Goal: Find specific page/section: Find specific page/section

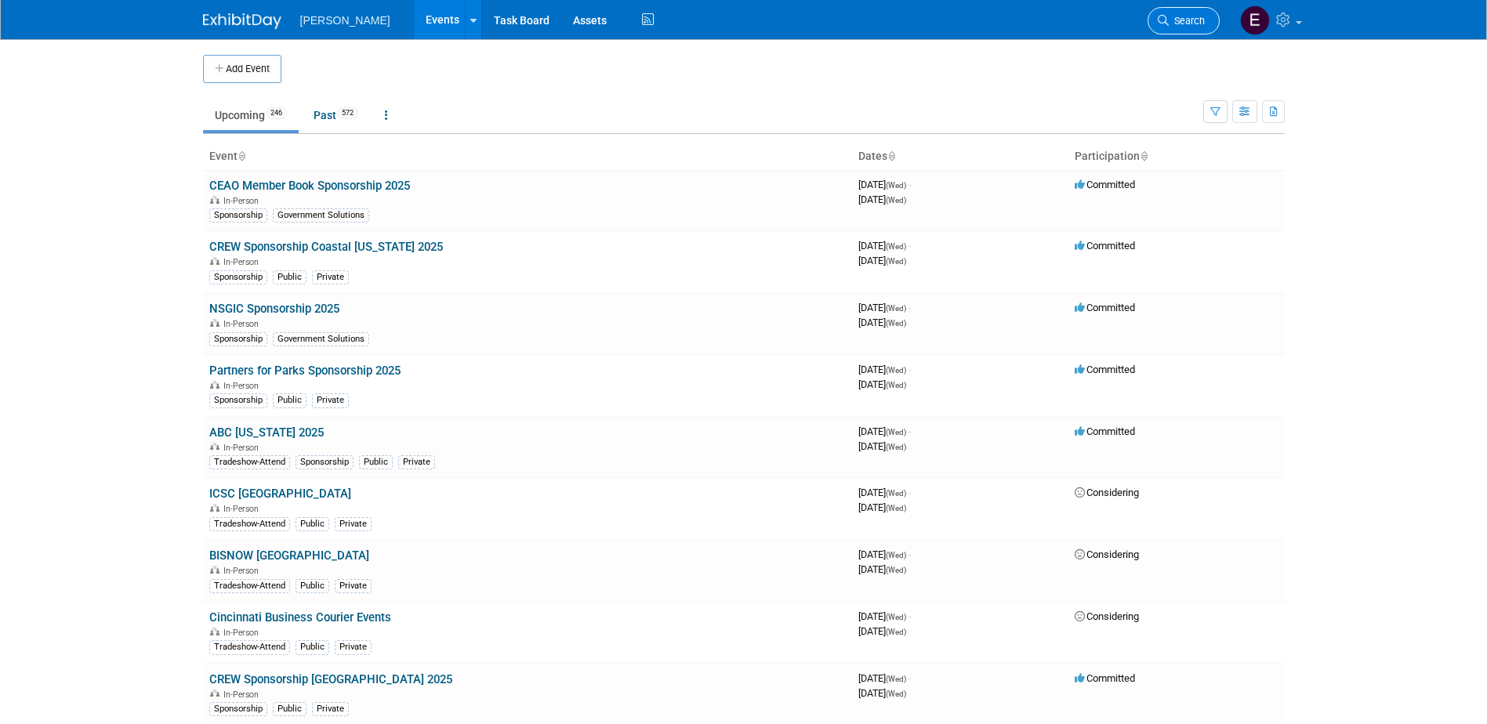
click at [1183, 31] on link "Search" at bounding box center [1183, 20] width 72 height 27
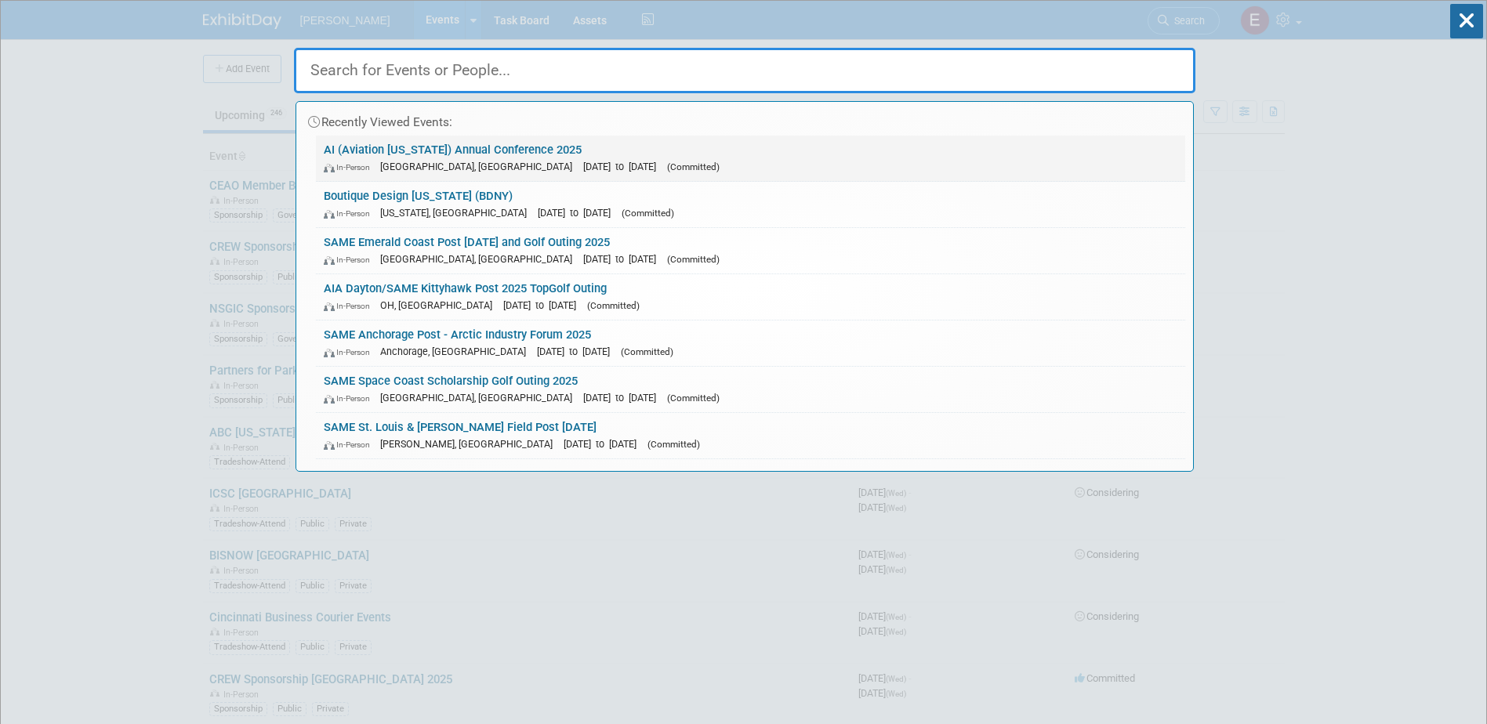
click at [411, 145] on link "AI (Aviation [US_STATE]) Annual Conference 2025 In-Person [GEOGRAPHIC_DATA], [G…" at bounding box center [750, 158] width 869 height 45
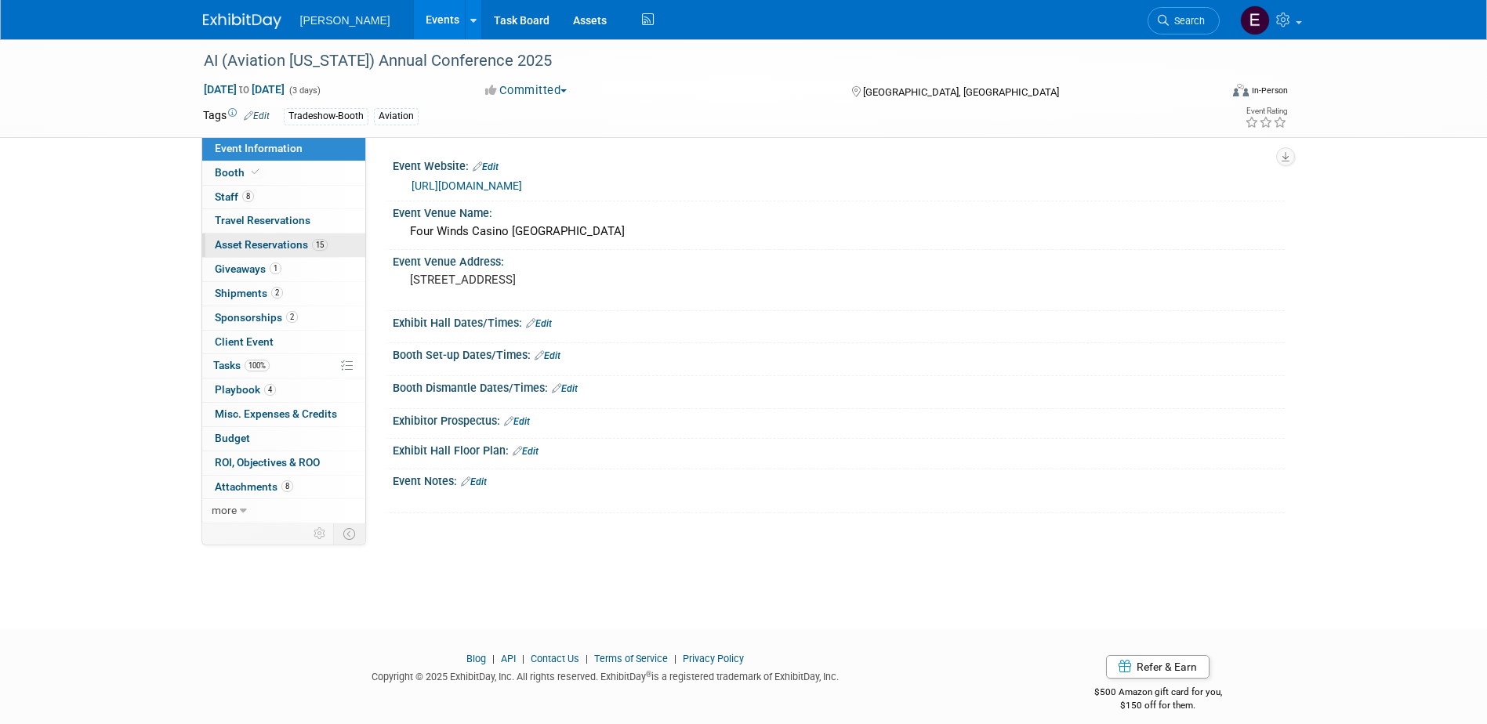
click at [266, 240] on span "Asset Reservations 15" at bounding box center [271, 244] width 113 height 13
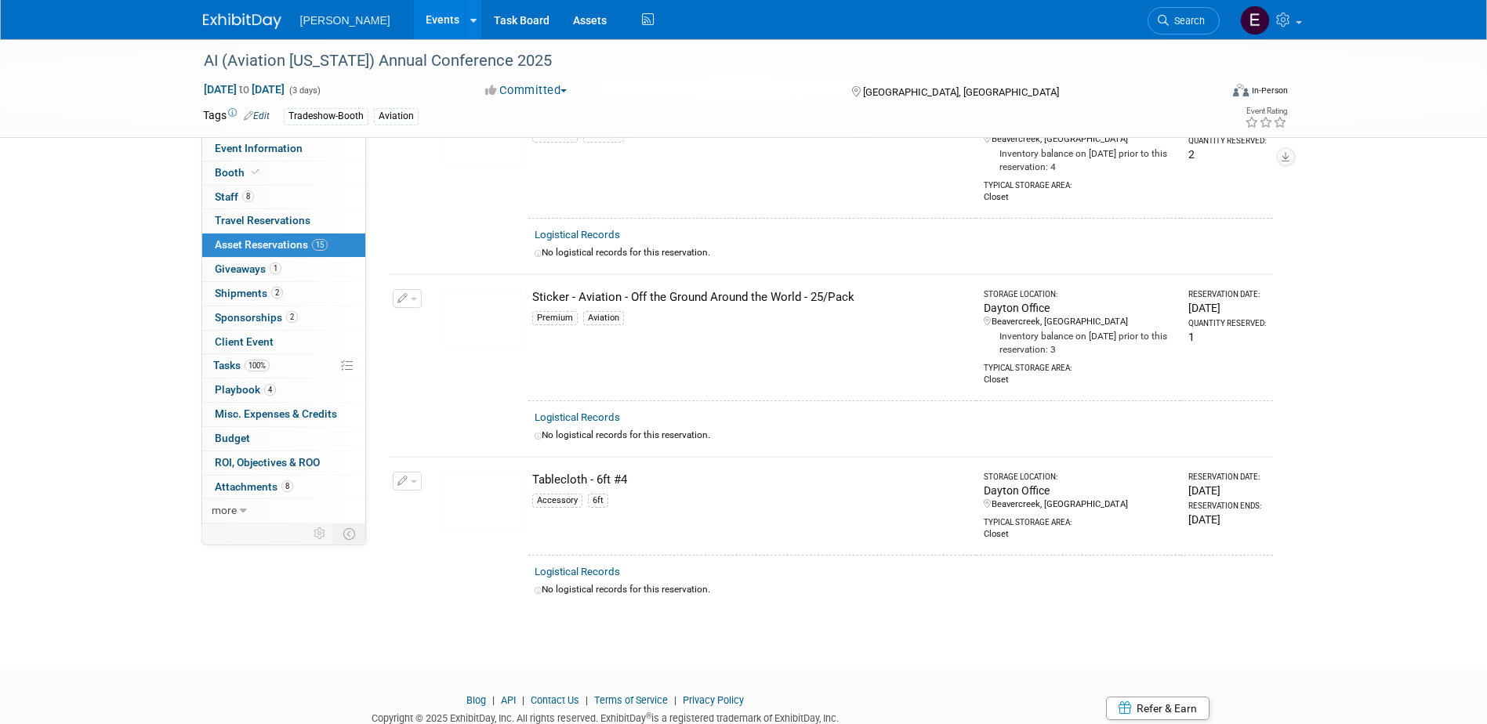
scroll to position [2218, 0]
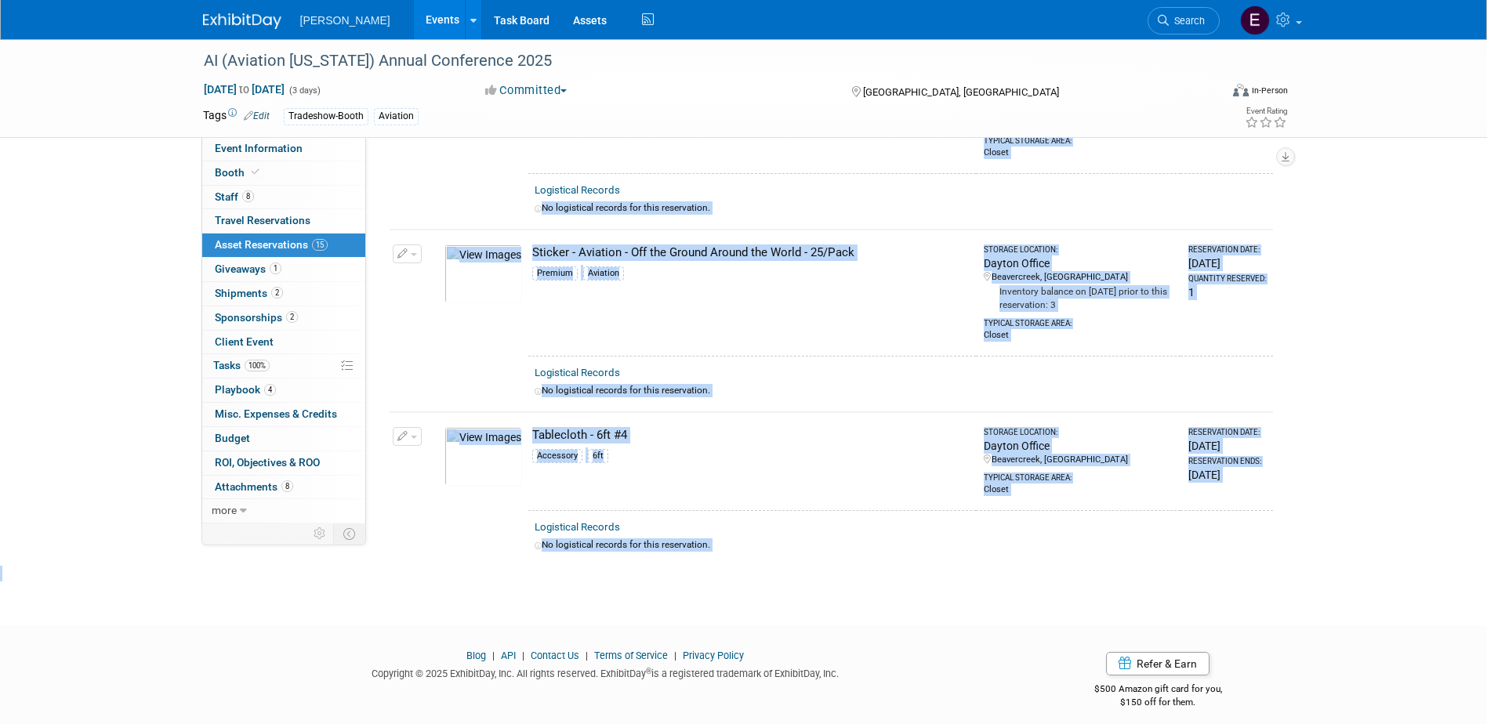
click at [769, 519] on div "Logistical Records" at bounding box center [901, 527] width 732 height 16
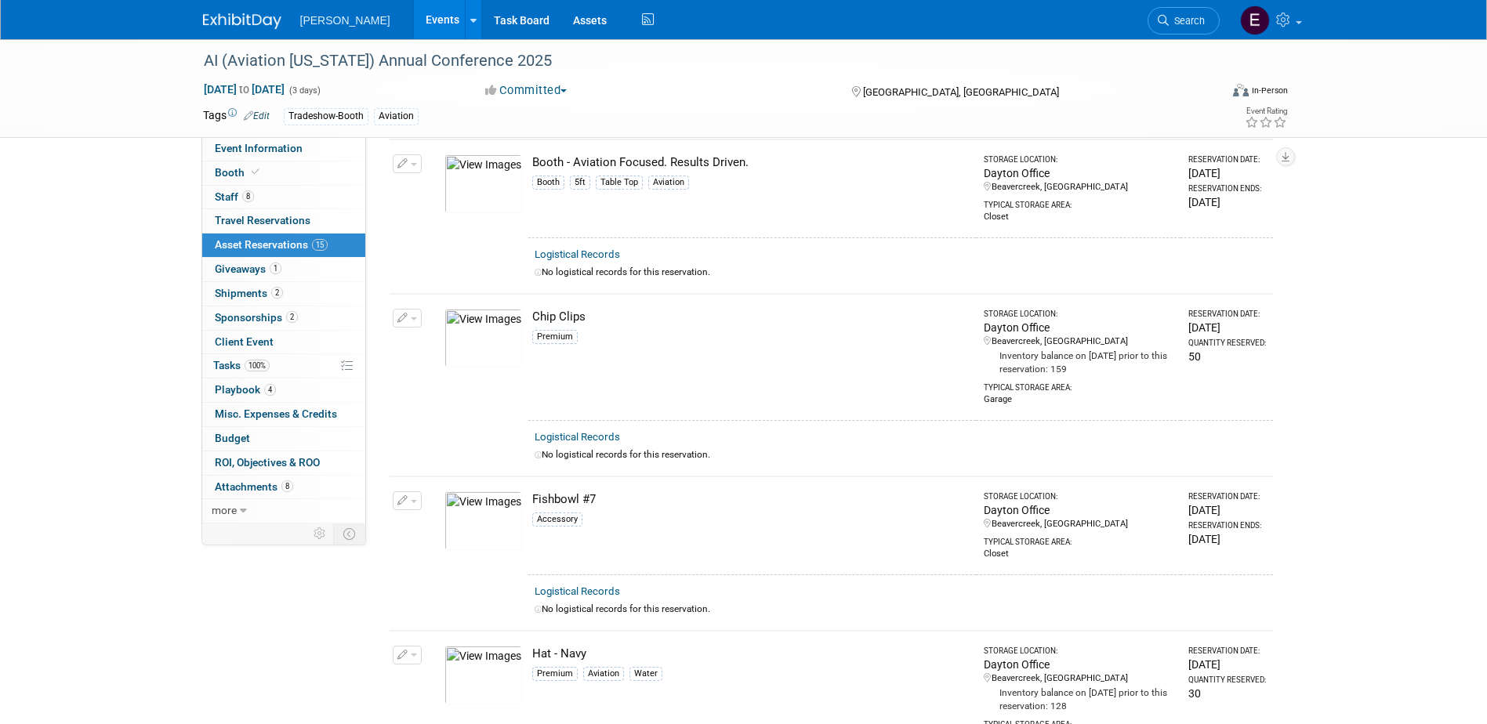
scroll to position [0, 0]
